Goal: Task Accomplishment & Management: Use online tool/utility

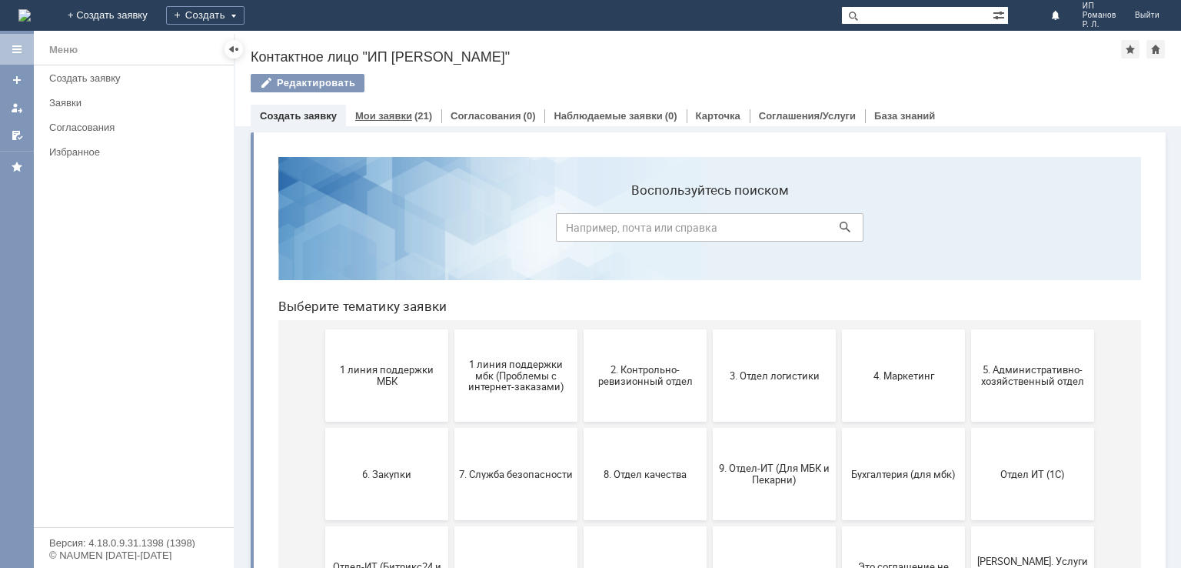
click at [357, 118] on link "Мои заявки" at bounding box center [383, 116] width 57 height 12
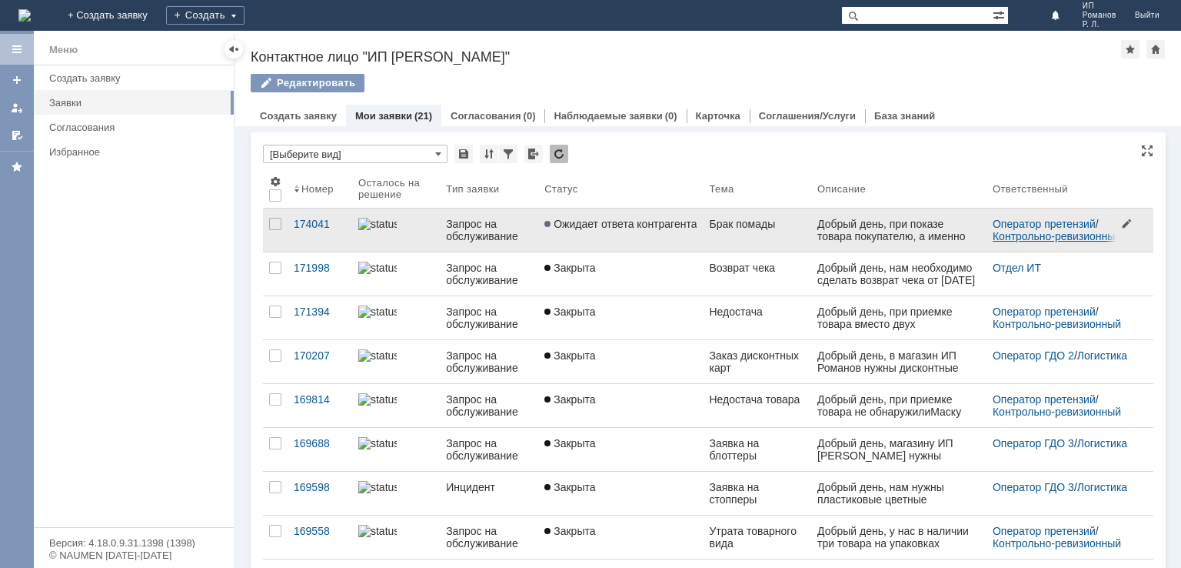
click at [1048, 231] on link "Контрольно-ревизионный отдел" at bounding box center [1059, 242] width 132 height 25
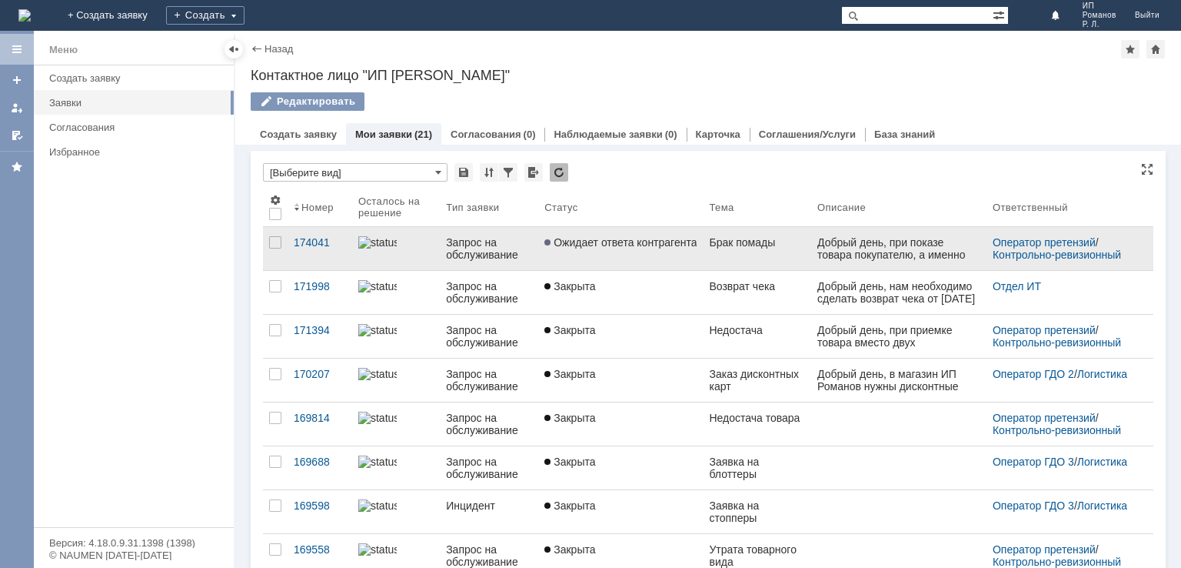
click at [594, 242] on span "Ожидает ответа контрагента" at bounding box center [621, 242] width 152 height 12
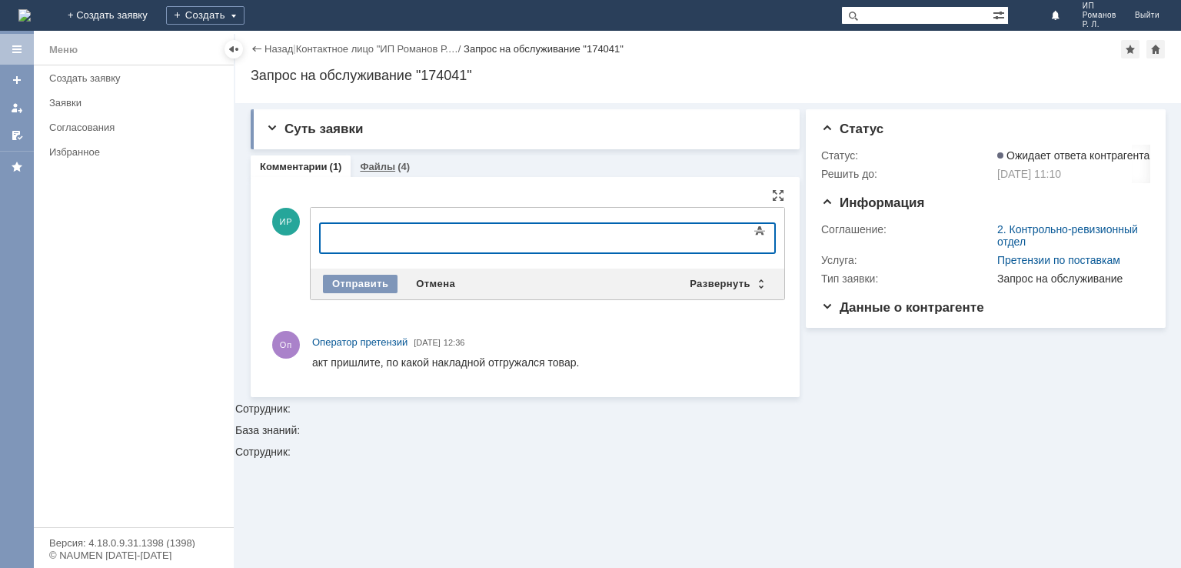
click at [390, 165] on link "Файлы" at bounding box center [377, 167] width 35 height 12
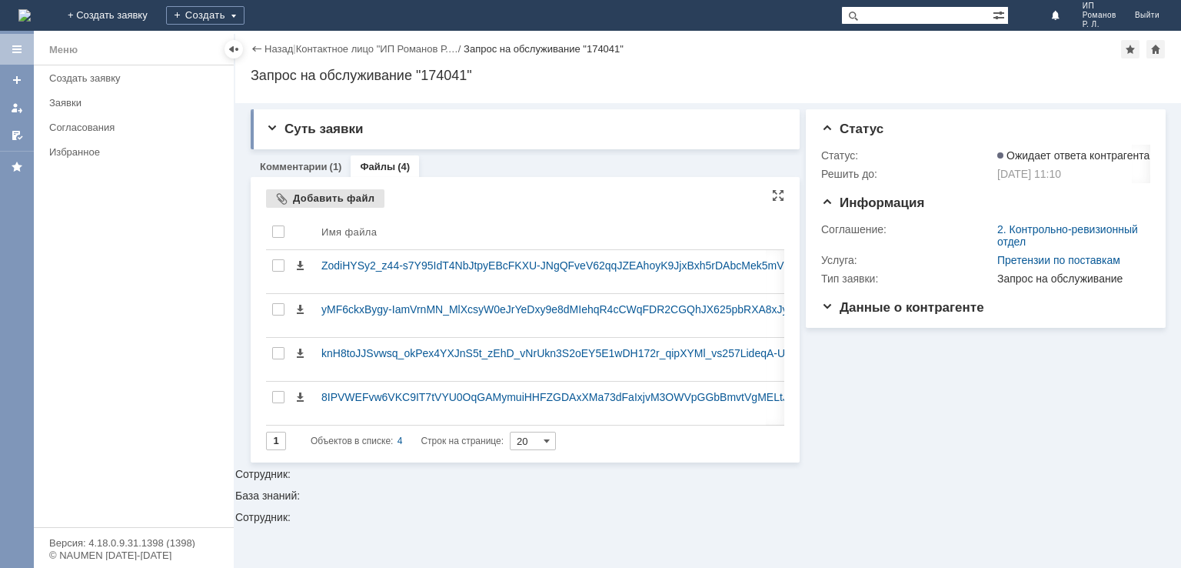
click at [282, 201] on div "Добавить файл" at bounding box center [325, 198] width 118 height 18
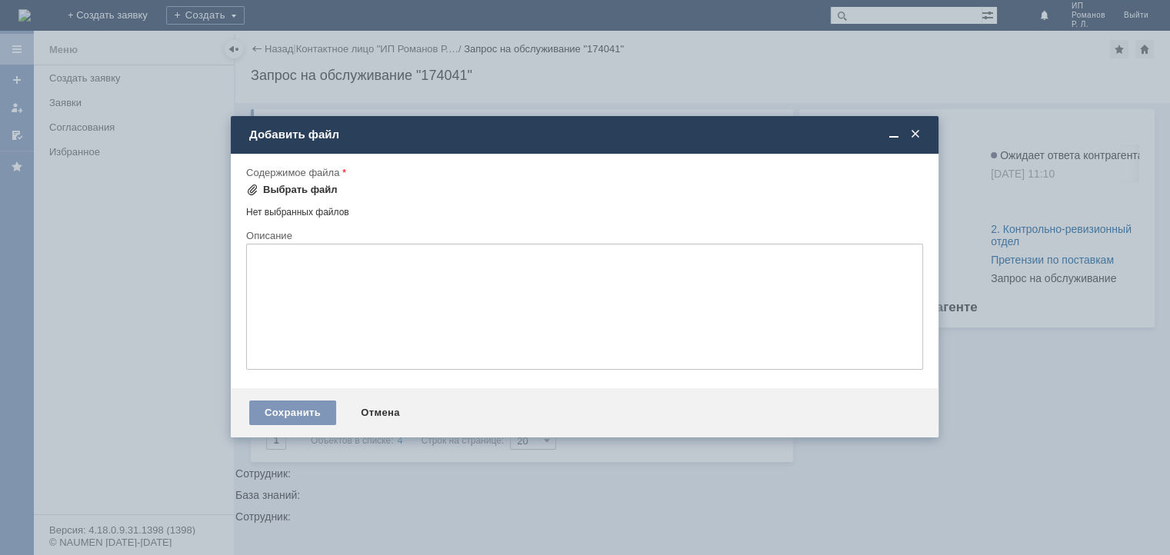
click at [274, 191] on div "Выбрать файл" at bounding box center [300, 190] width 75 height 12
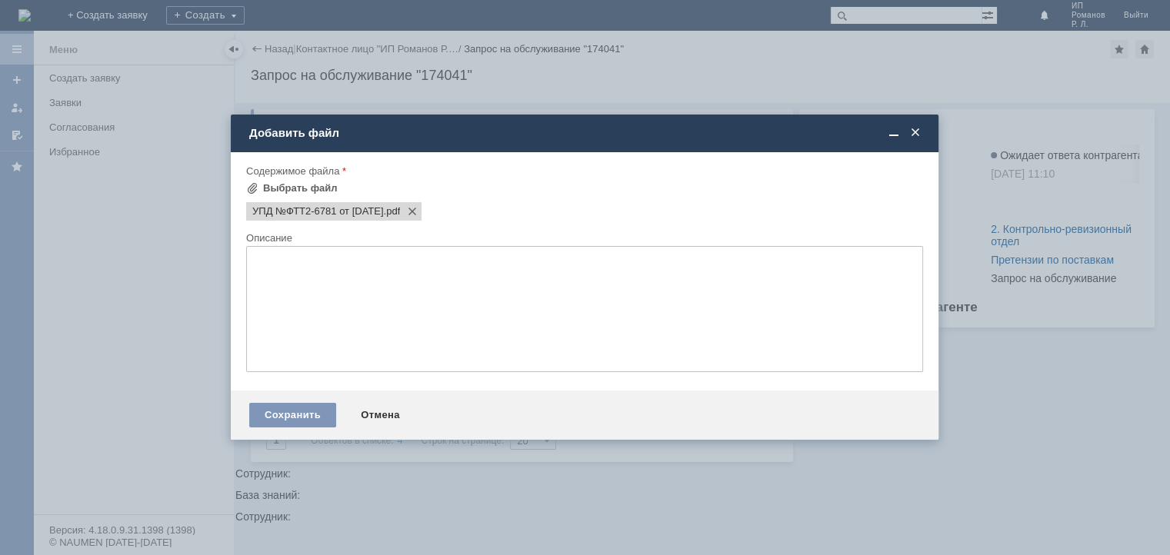
click at [382, 265] on textarea at bounding box center [584, 309] width 677 height 126
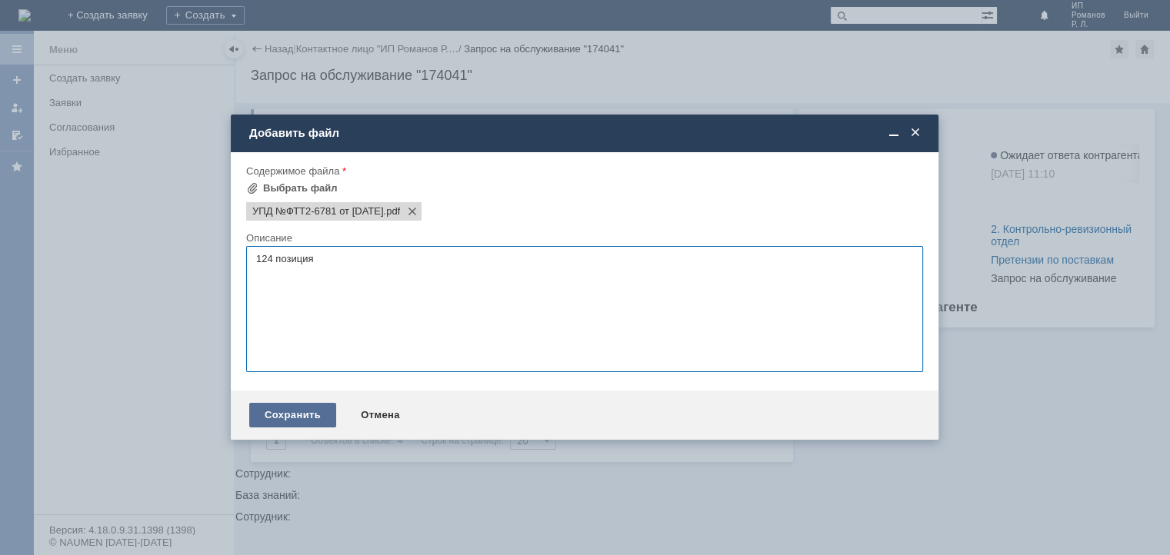
type textarea "124 позиция"
click at [286, 413] on div "Сохранить" at bounding box center [292, 415] width 87 height 25
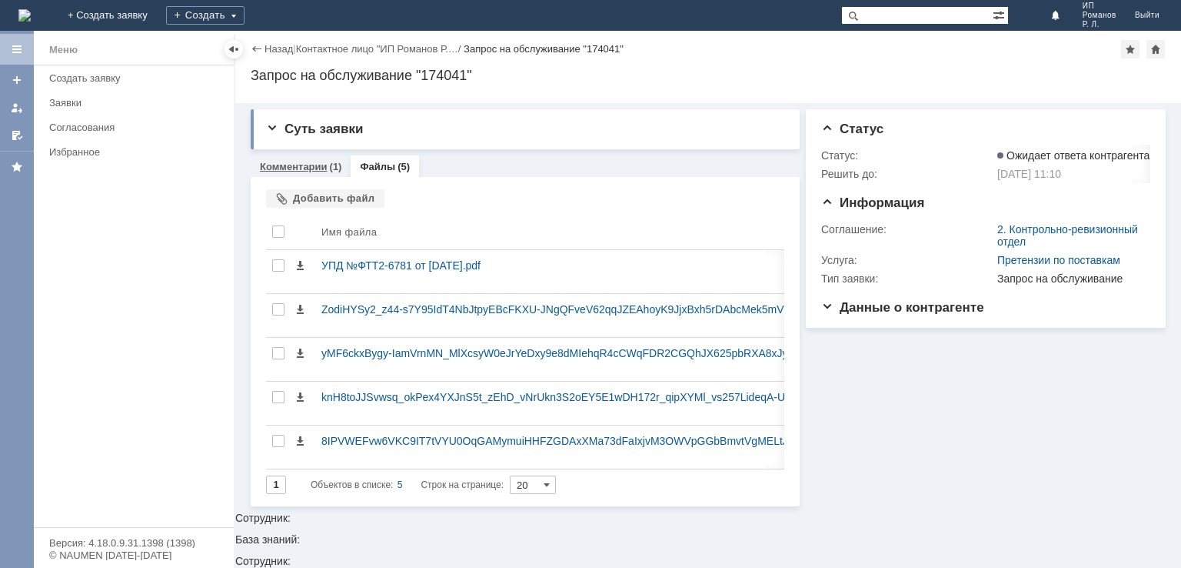
click at [324, 167] on link "Комментарии" at bounding box center [294, 167] width 68 height 12
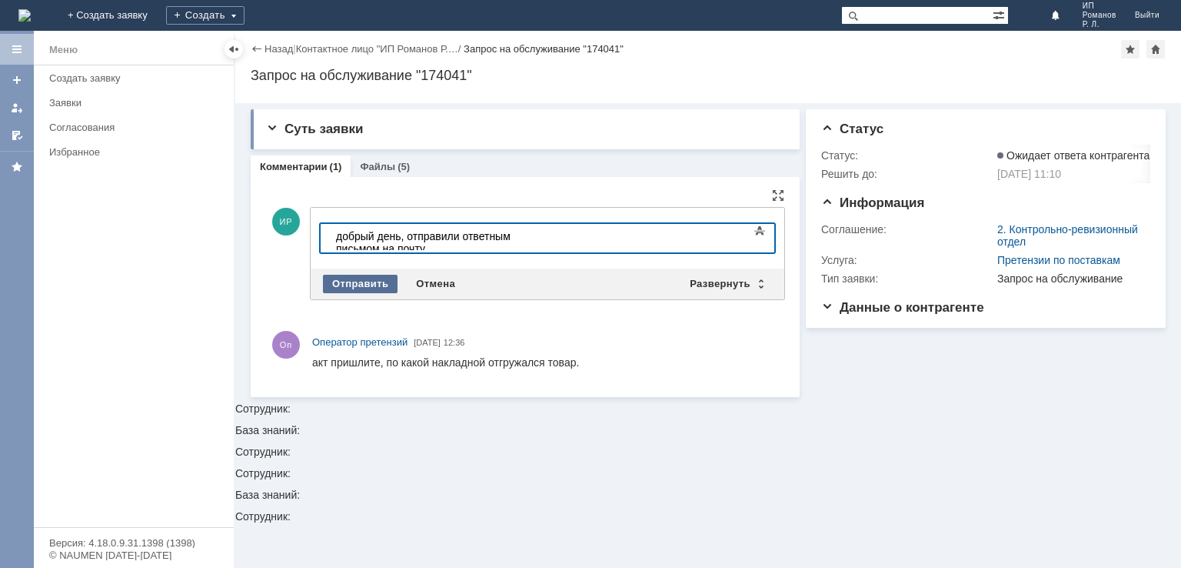
click at [345, 282] on div "Отправить" at bounding box center [360, 284] width 75 height 18
